Goal: Navigation & Orientation: Find specific page/section

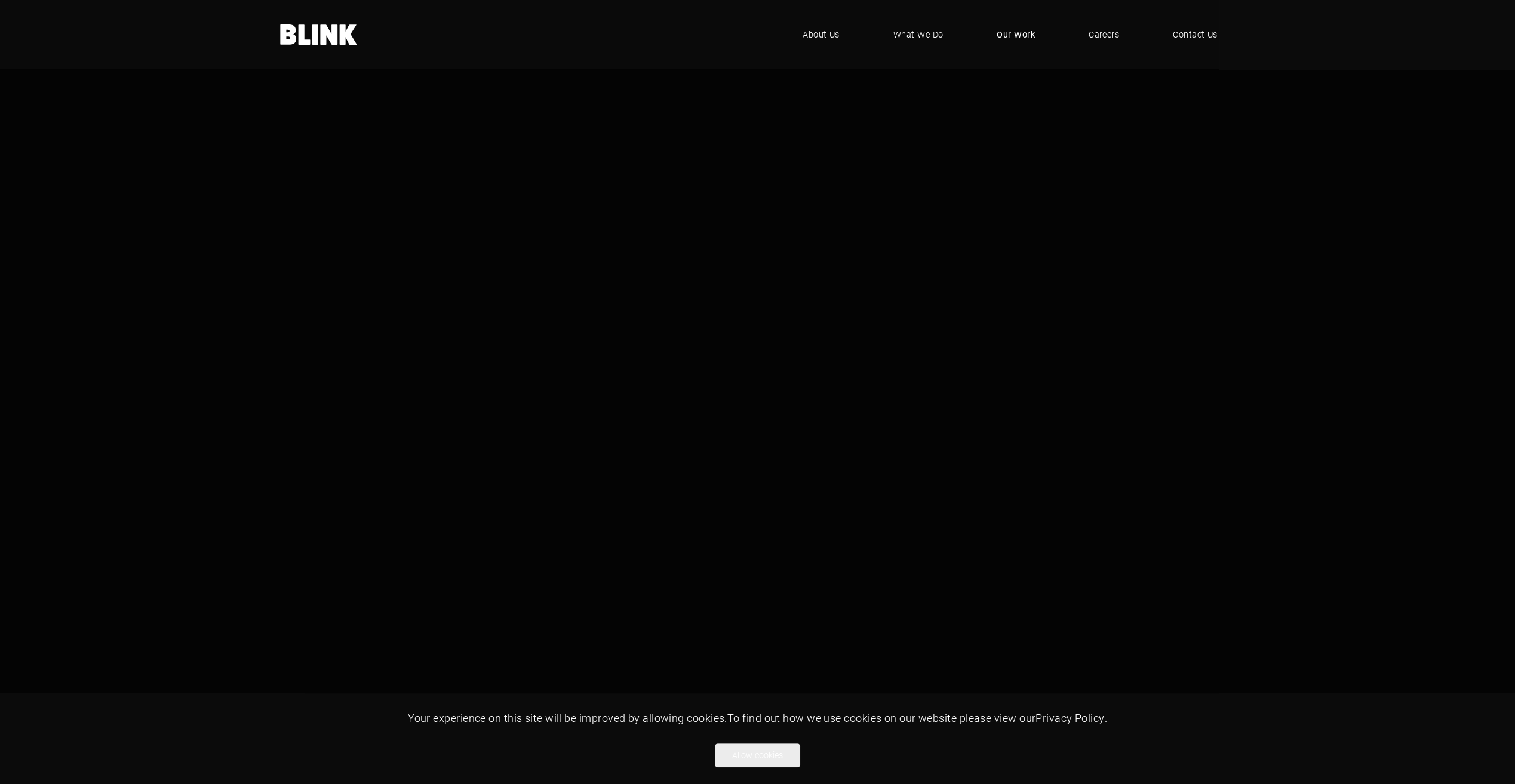
click at [1027, 33] on span "Our Work" at bounding box center [1016, 35] width 38 height 13
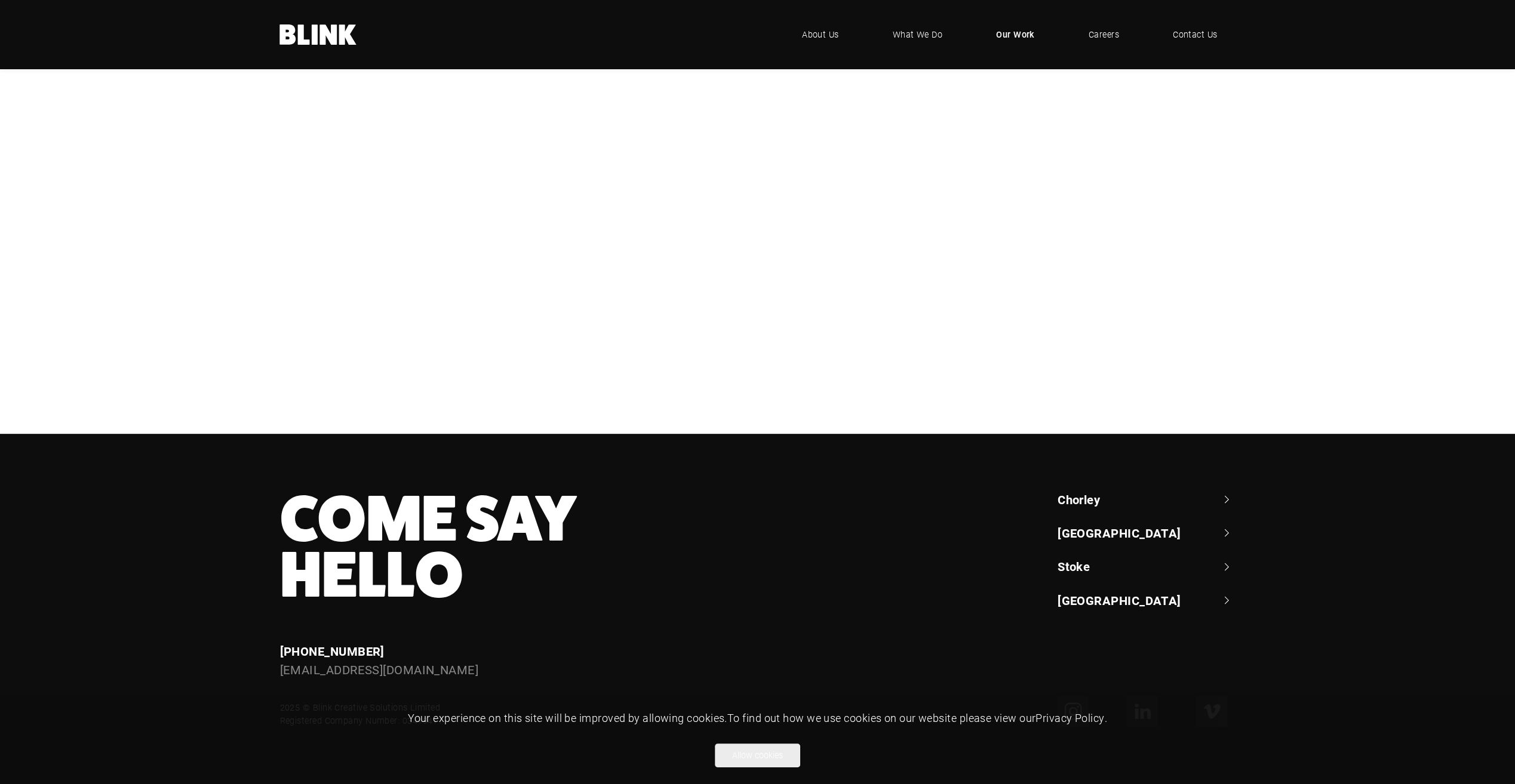
scroll to position [418, 0]
click at [0, 0] on div "Cottage Delight" at bounding box center [0, 0] width 0 height 0
click at [0, 0] on div "NBrown" at bounding box center [0, 0] width 0 height 0
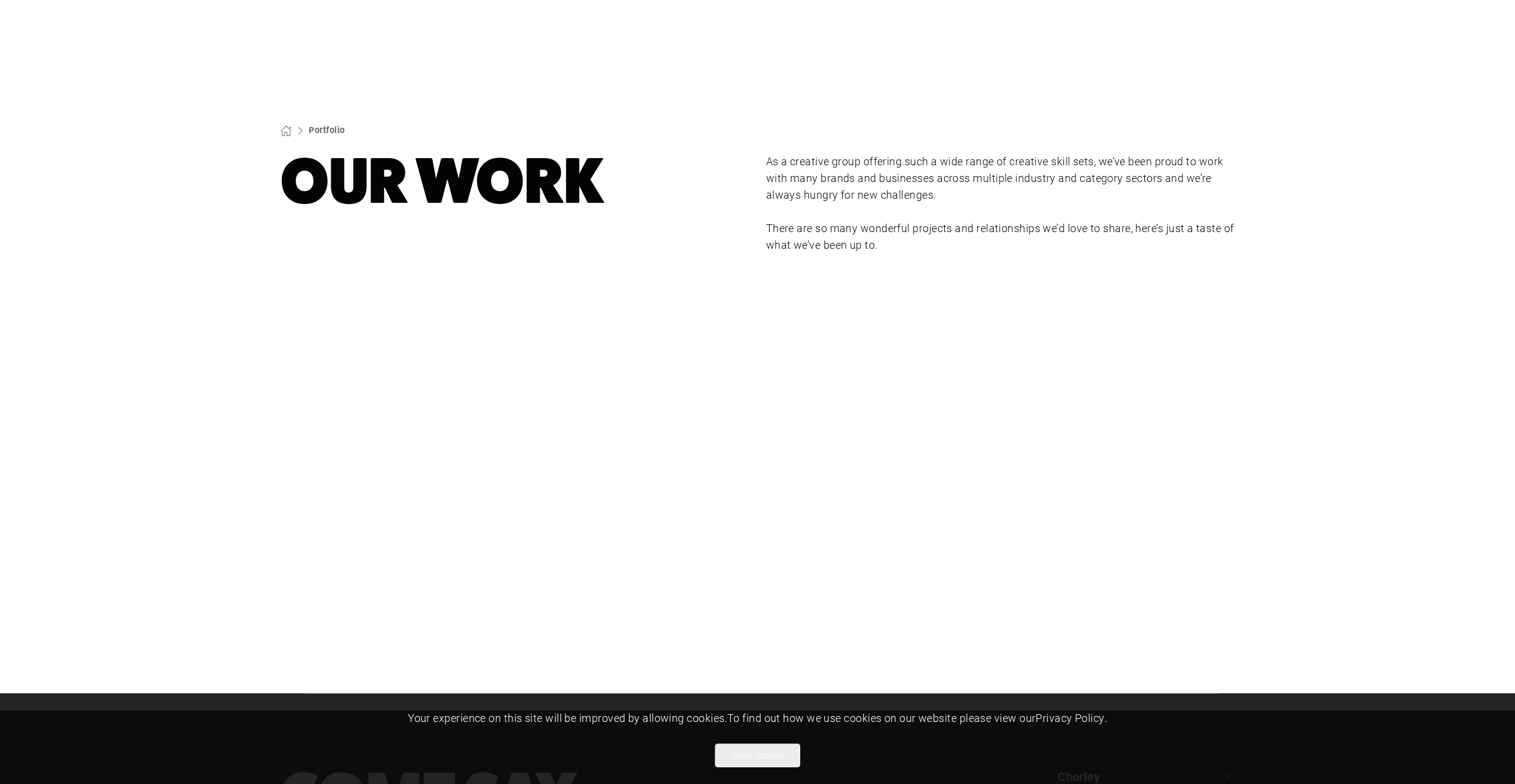
scroll to position [0, 0]
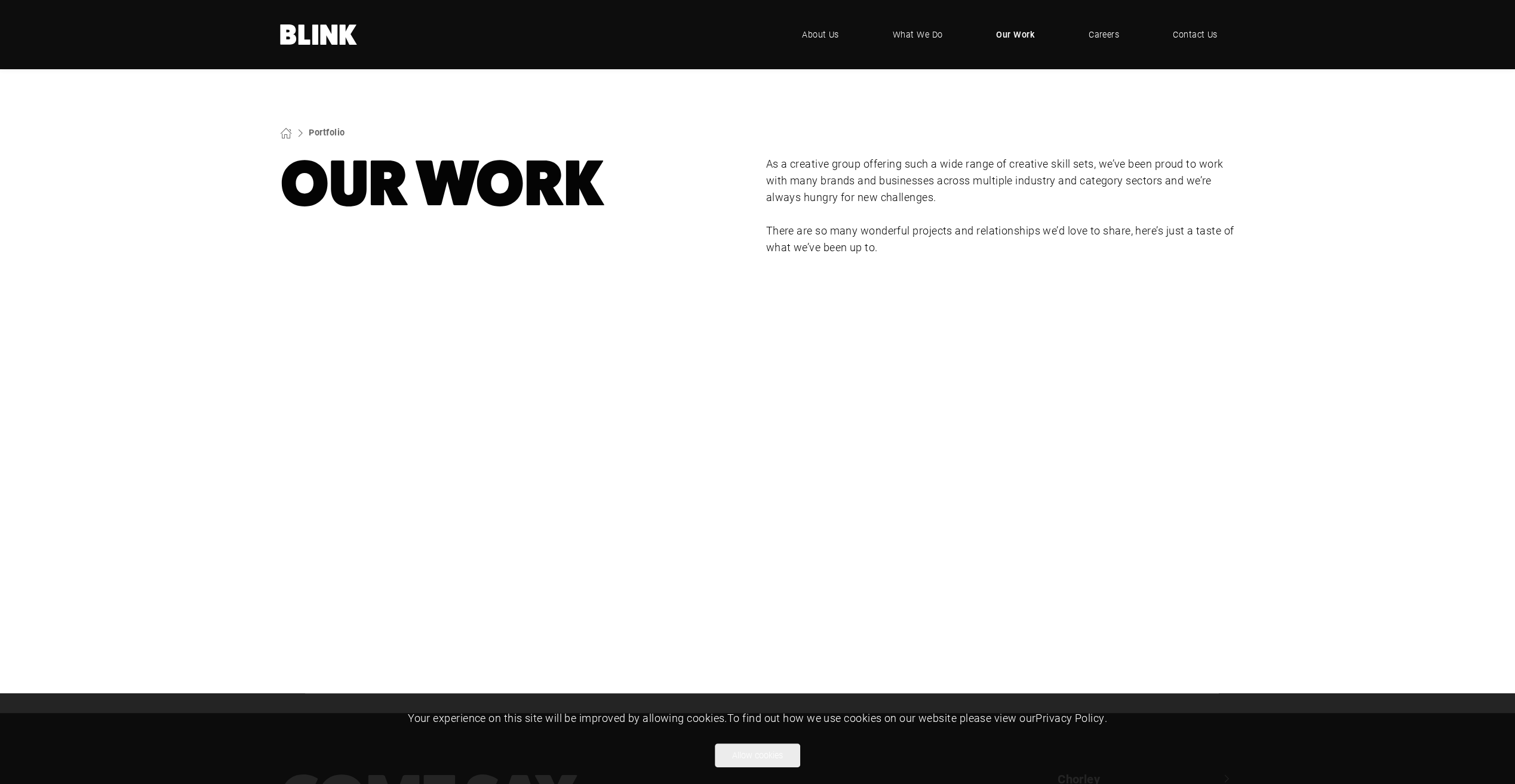
click at [0, 0] on div "Booths" at bounding box center [0, 0] width 0 height 0
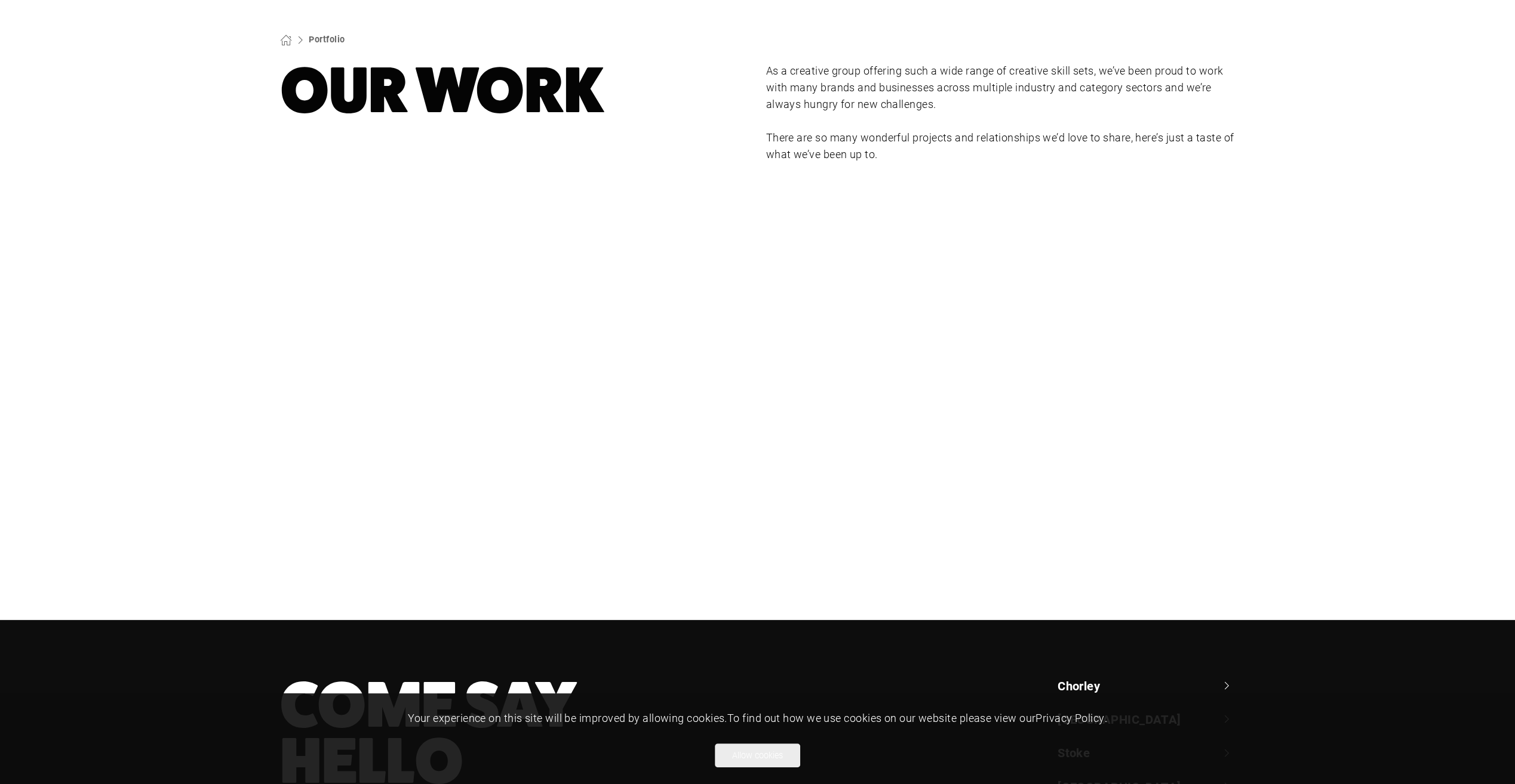
scroll to position [299, 0]
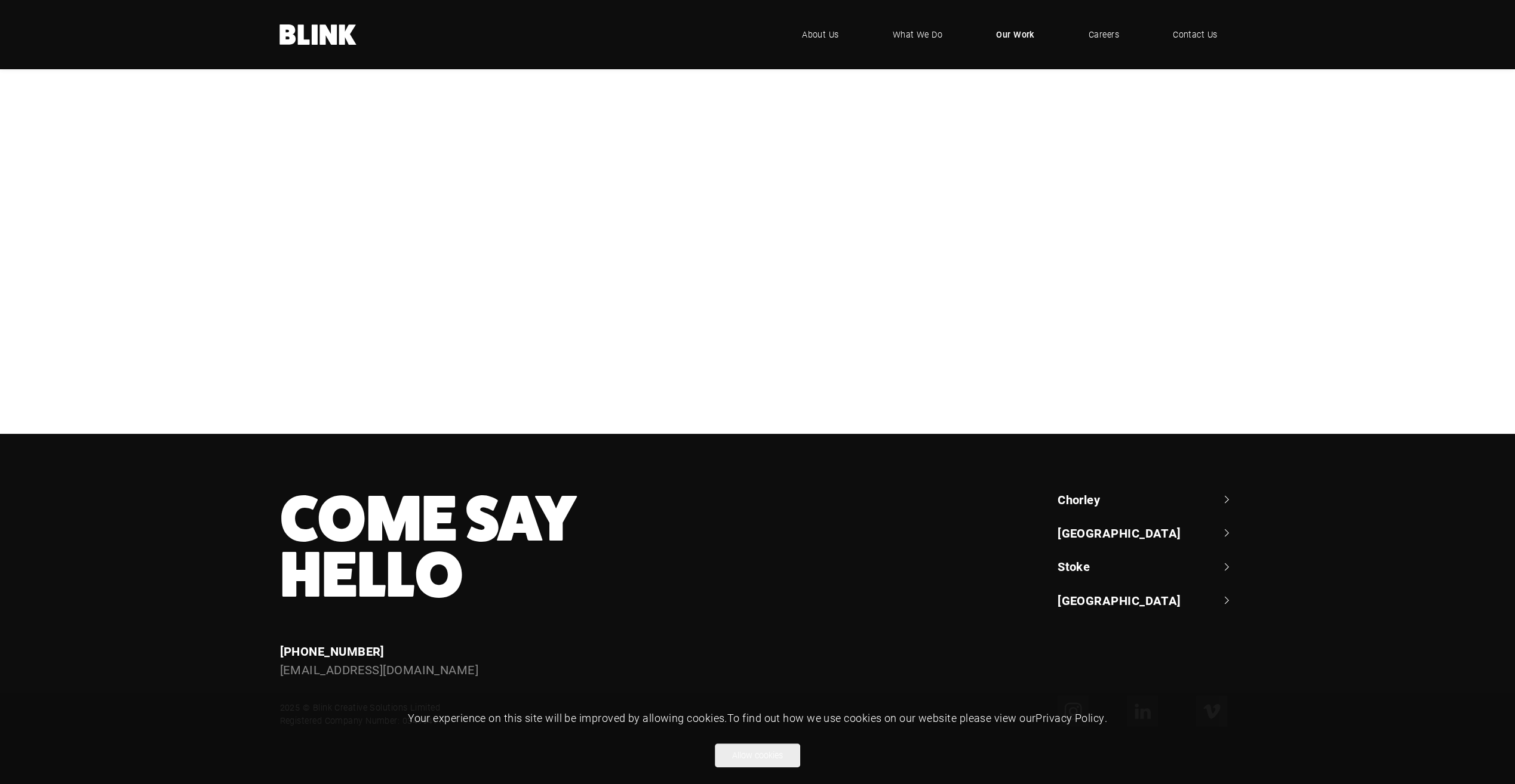
click at [0, 0] on div "Bathroom Brands" at bounding box center [0, 0] width 0 height 0
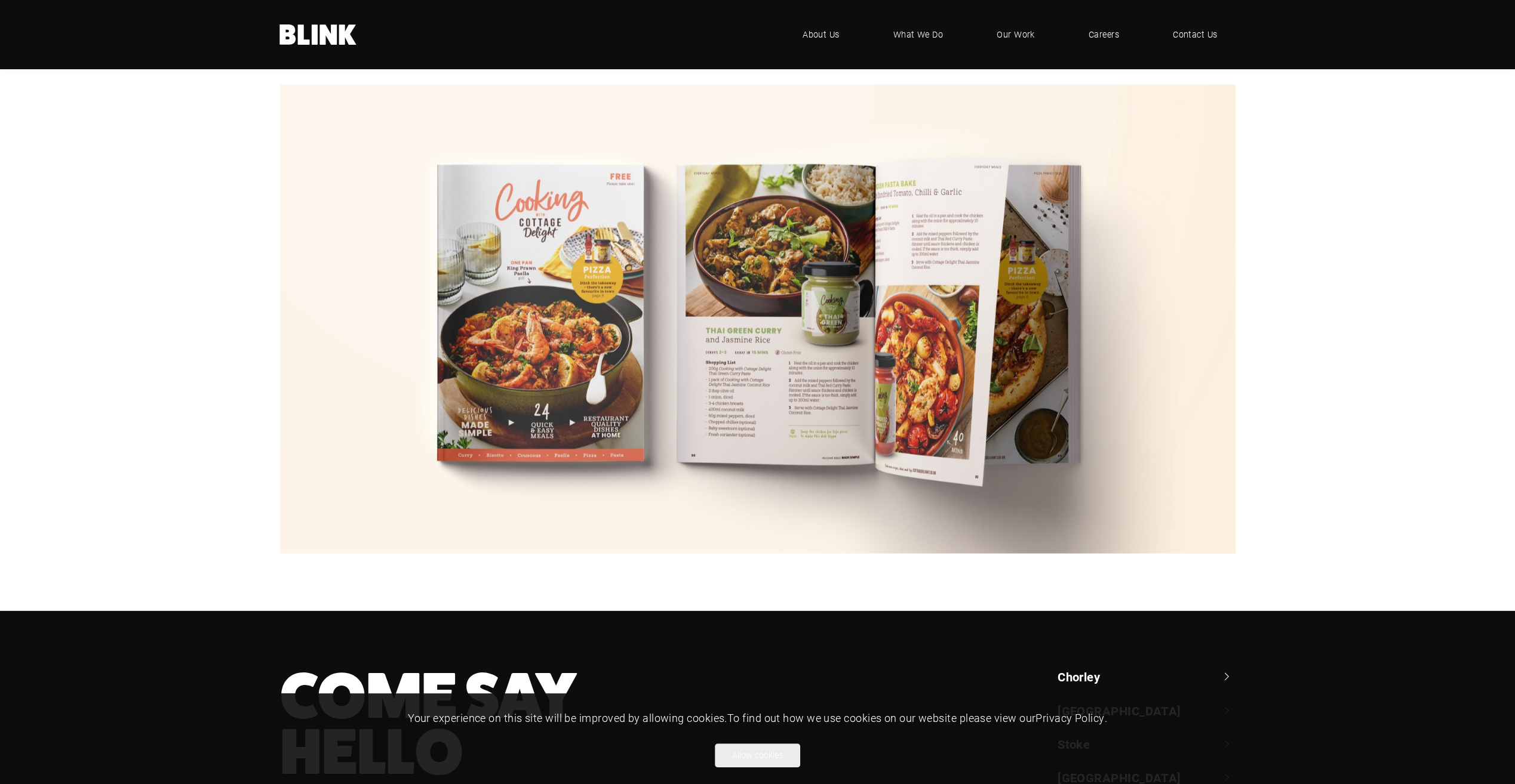
scroll to position [3282, 0]
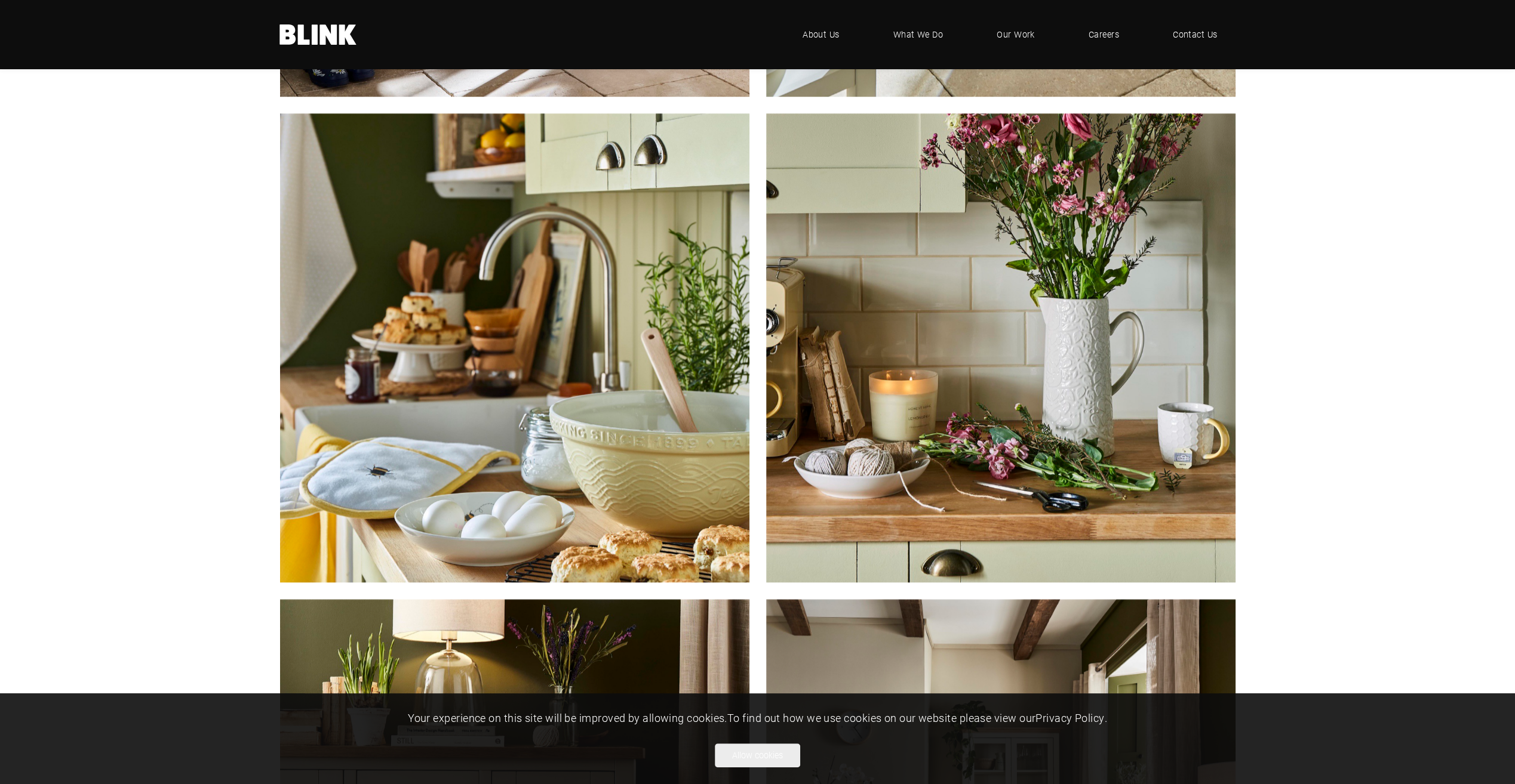
scroll to position [1014, 0]
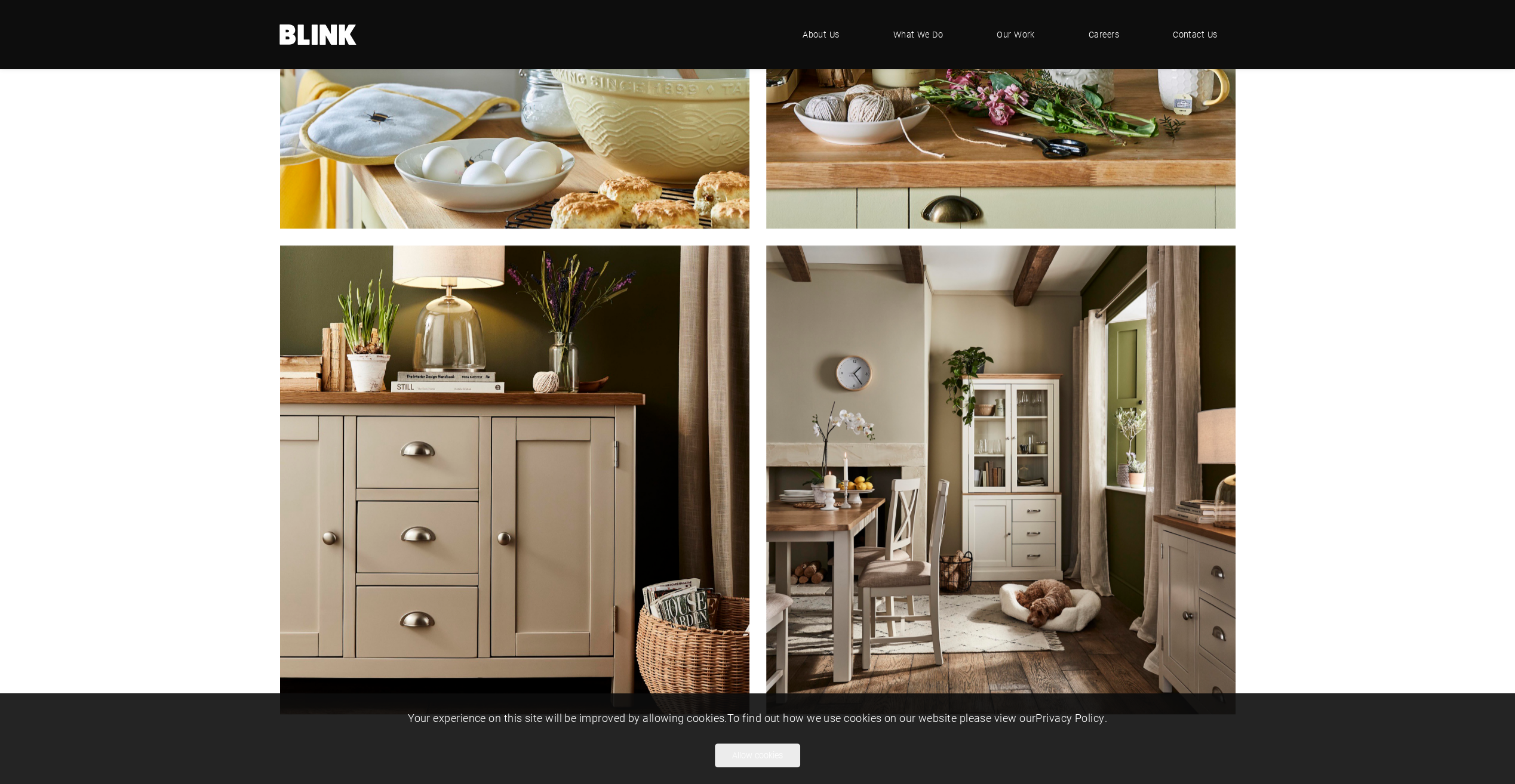
scroll to position [1731, 0]
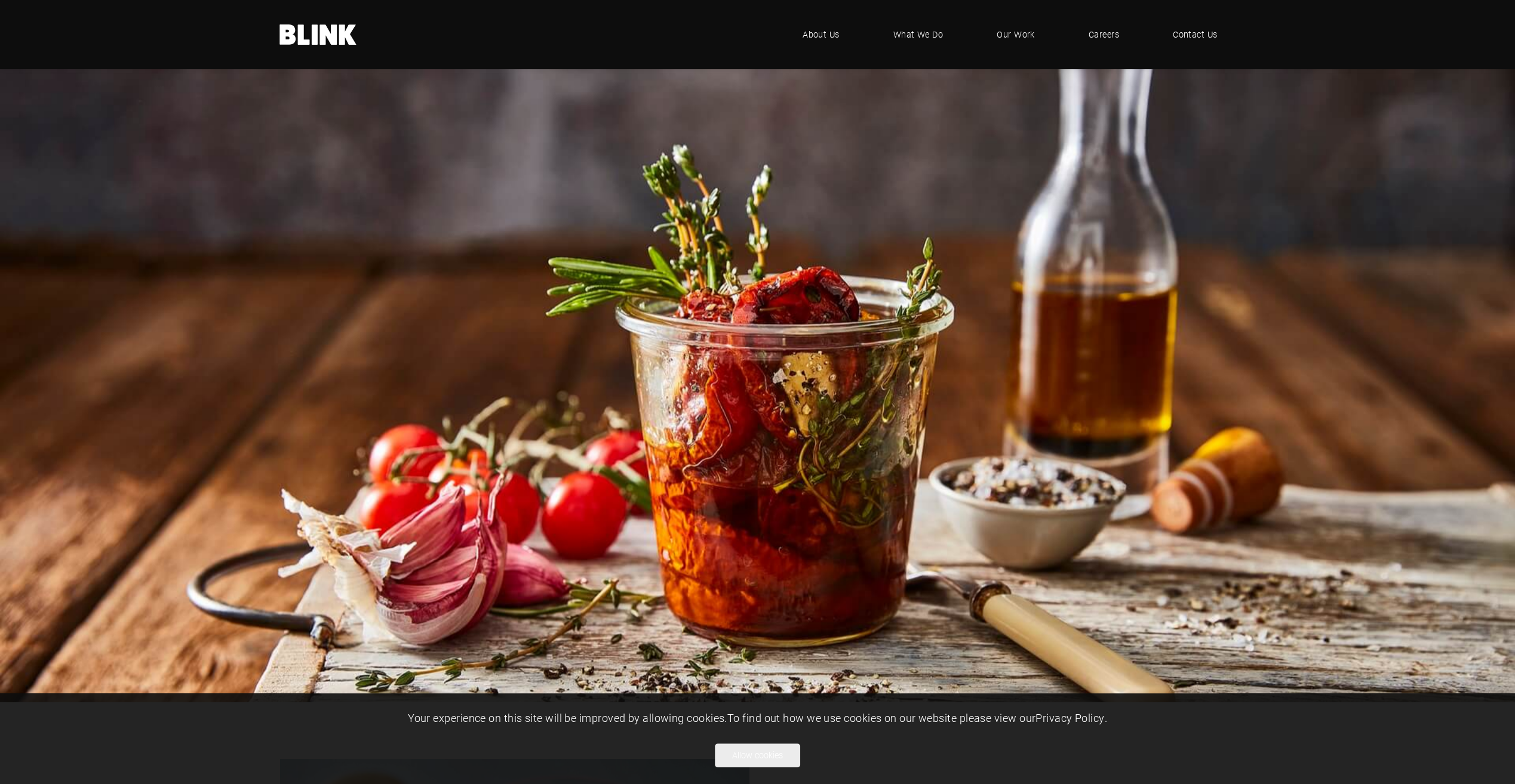
scroll to position [1731, 0]
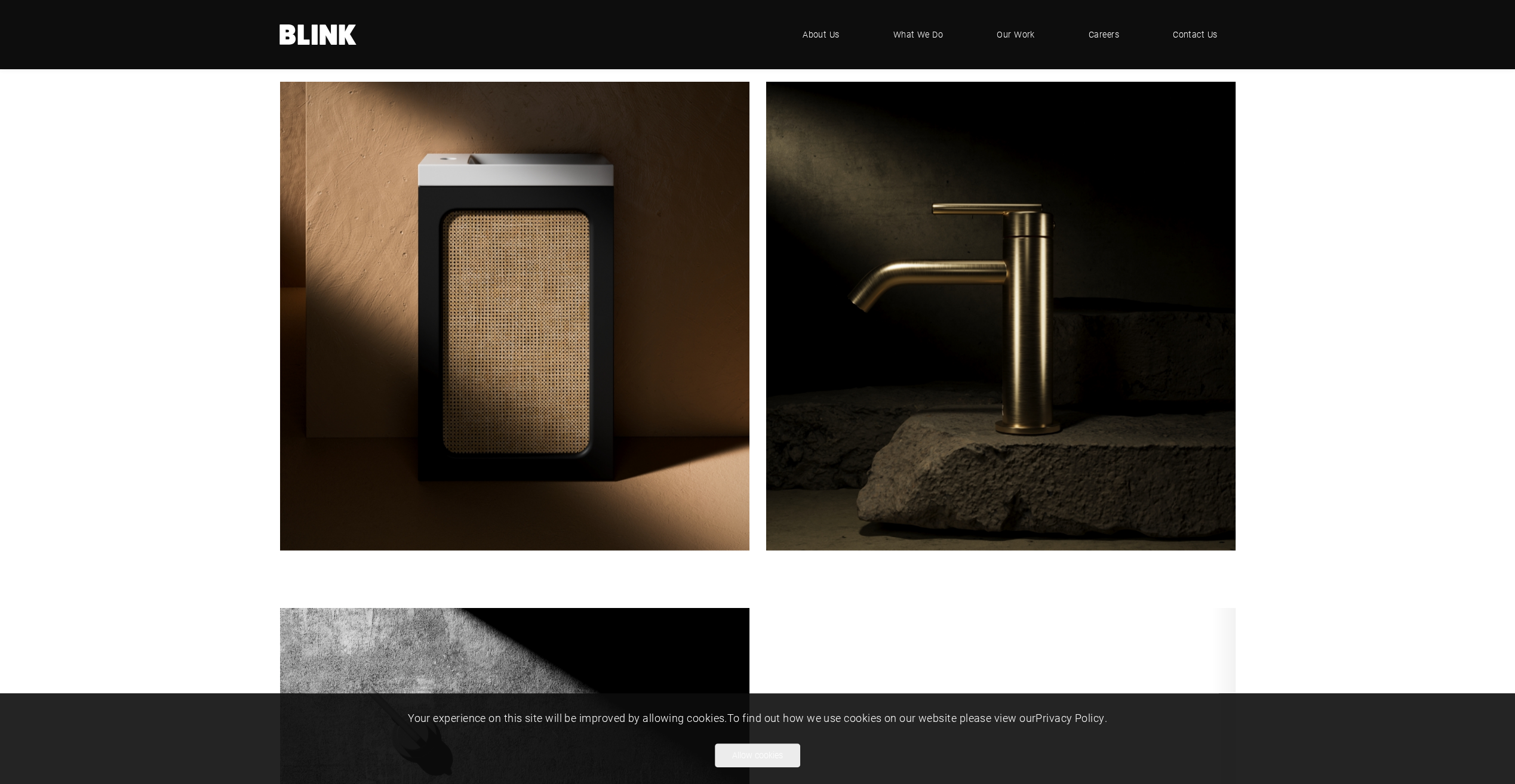
scroll to position [2686, 0]
